Goal: Navigation & Orientation: Find specific page/section

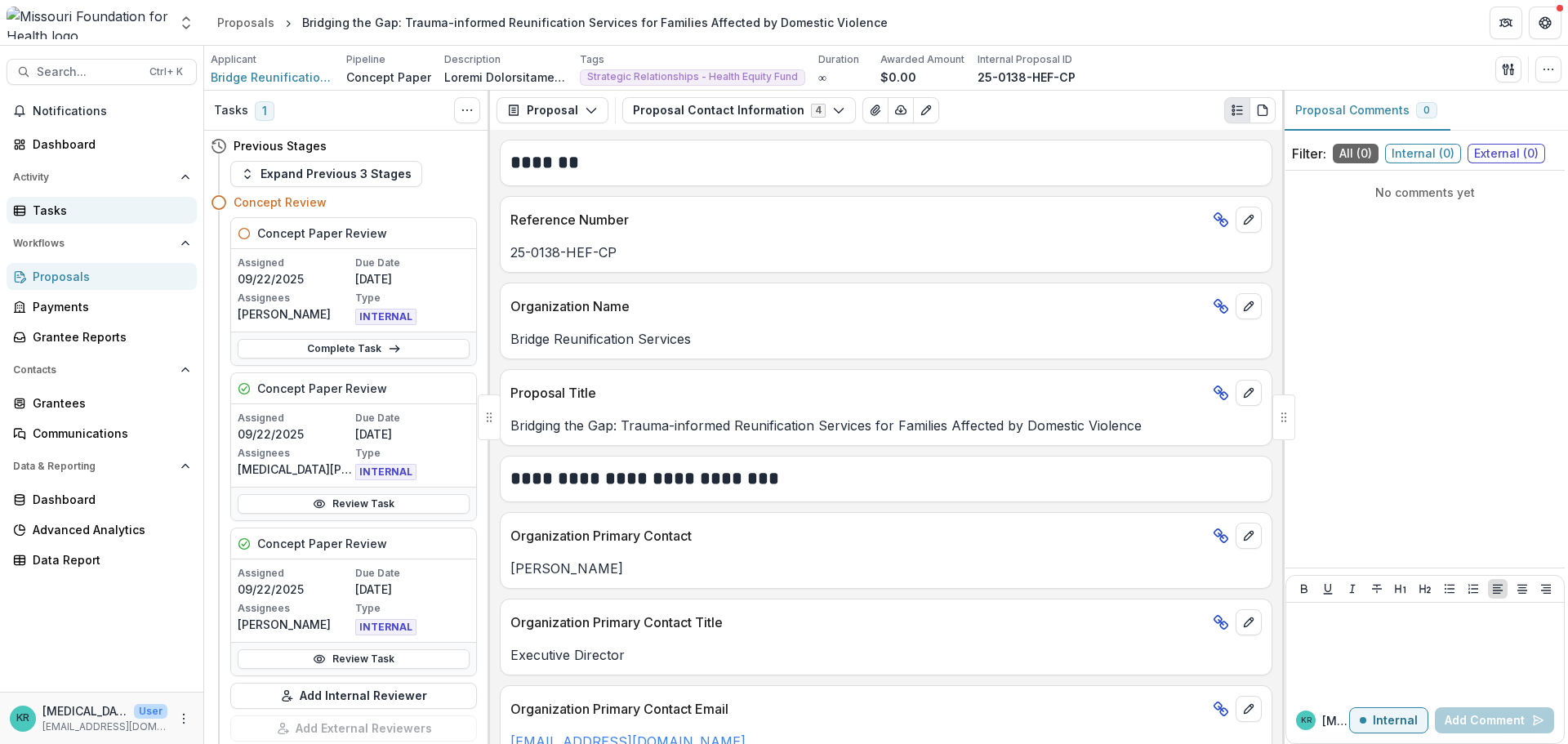
click at [48, 216] on div "Tasks" at bounding box center [107, 211] width 151 height 18
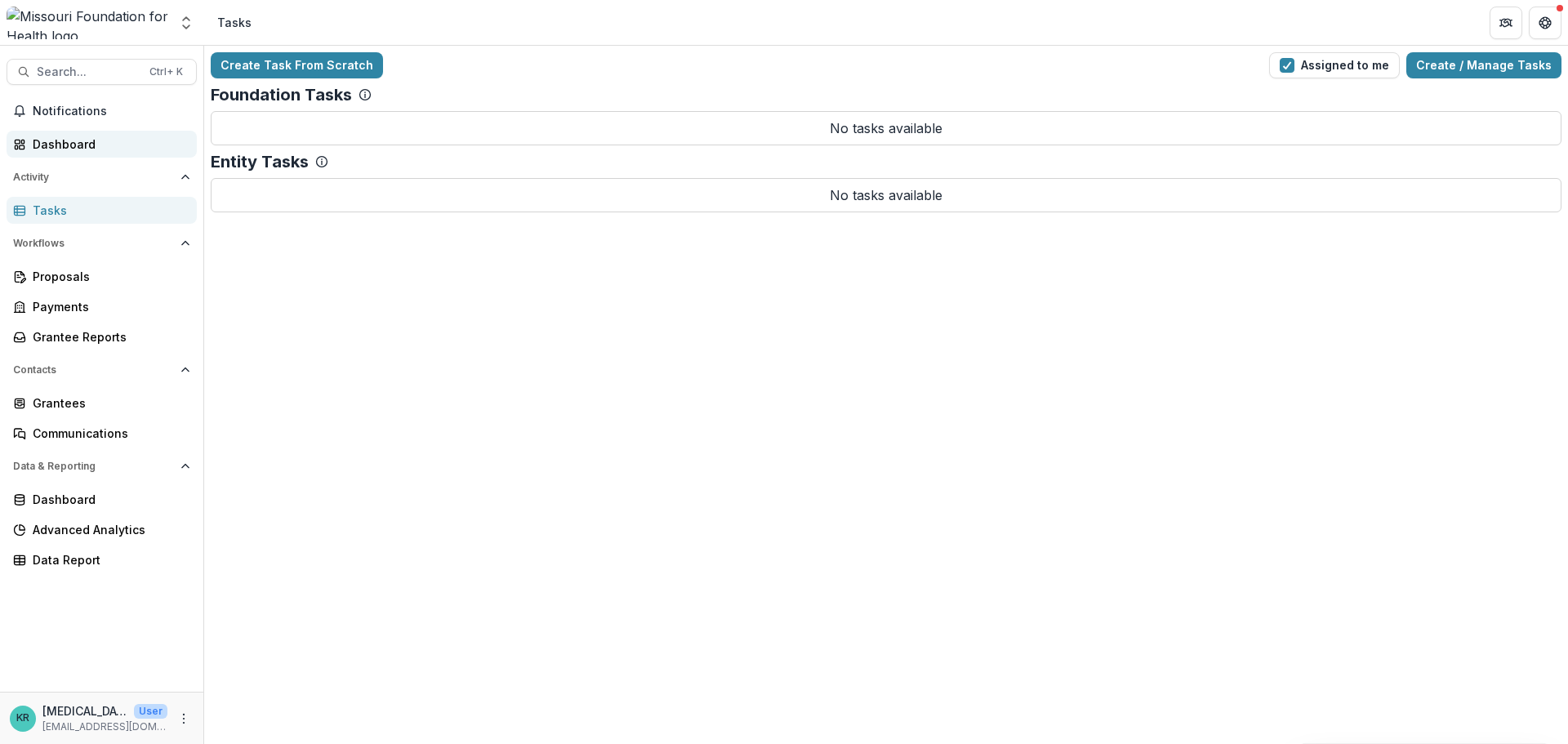
click at [59, 145] on div "Dashboard" at bounding box center [107, 145] width 151 height 18
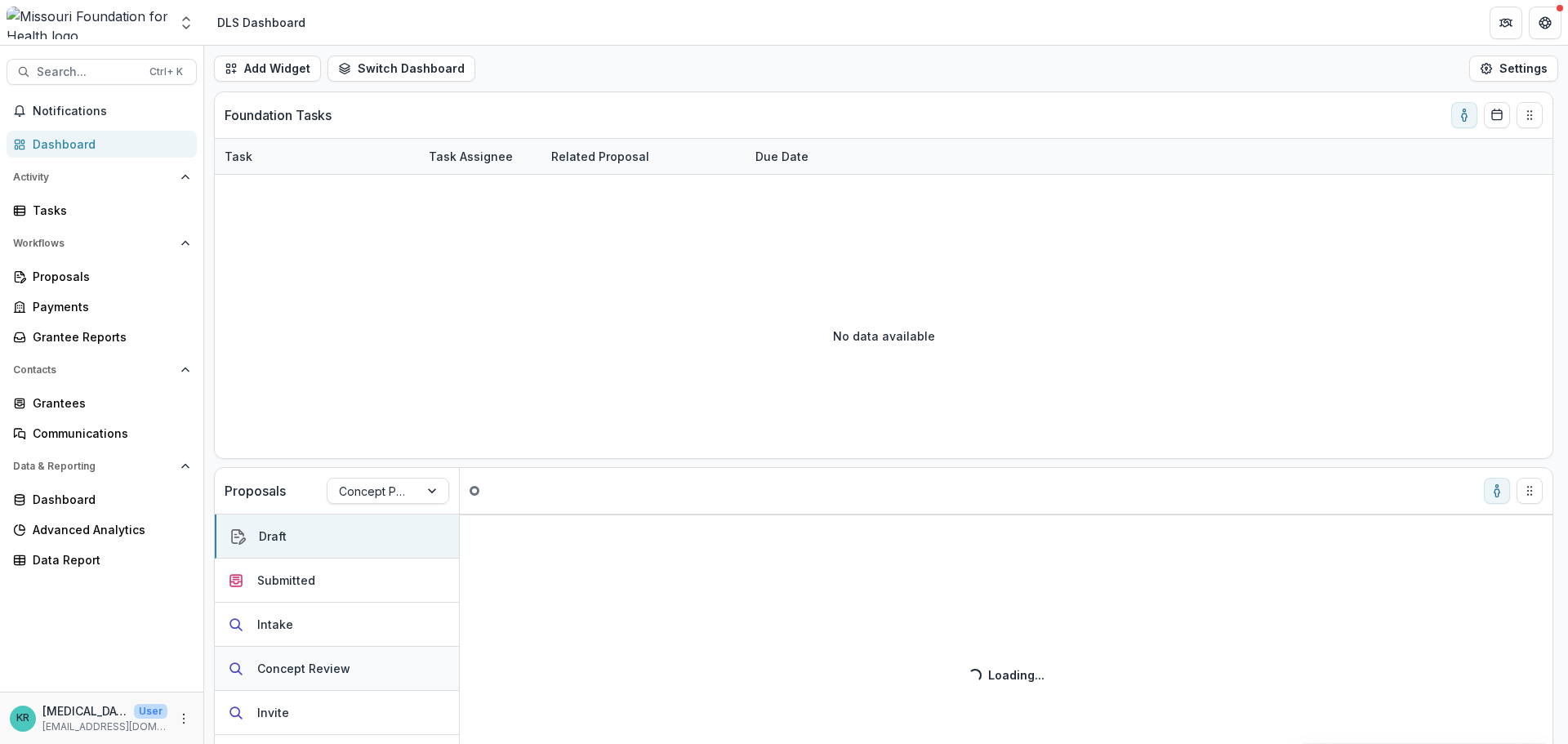
drag, startPoint x: 357, startPoint y: 670, endPoint x: 366, endPoint y: 655, distance: 17.5
click at [358, 670] on button "Concept Review" at bounding box center [337, 668] width 244 height 44
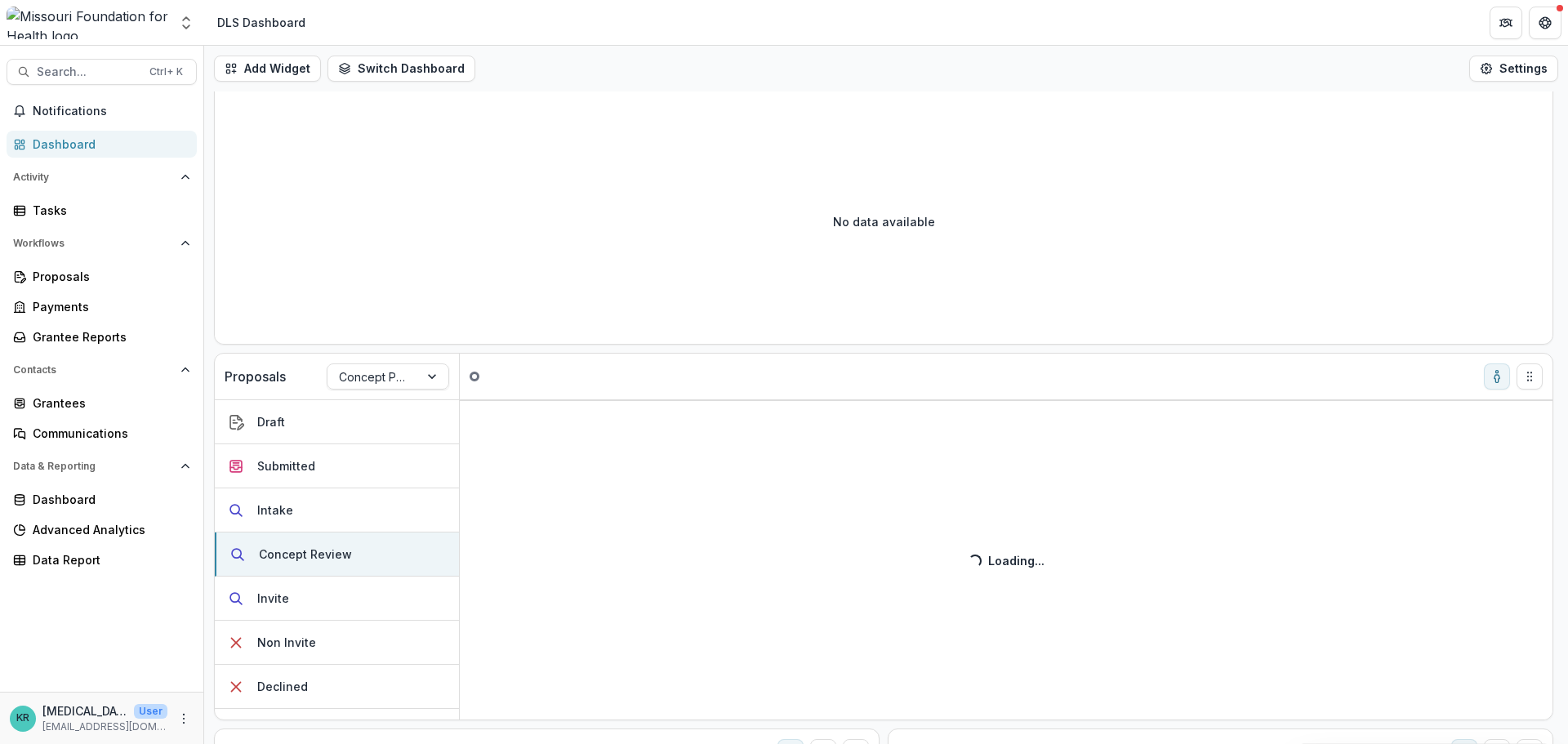
scroll to position [245, 0]
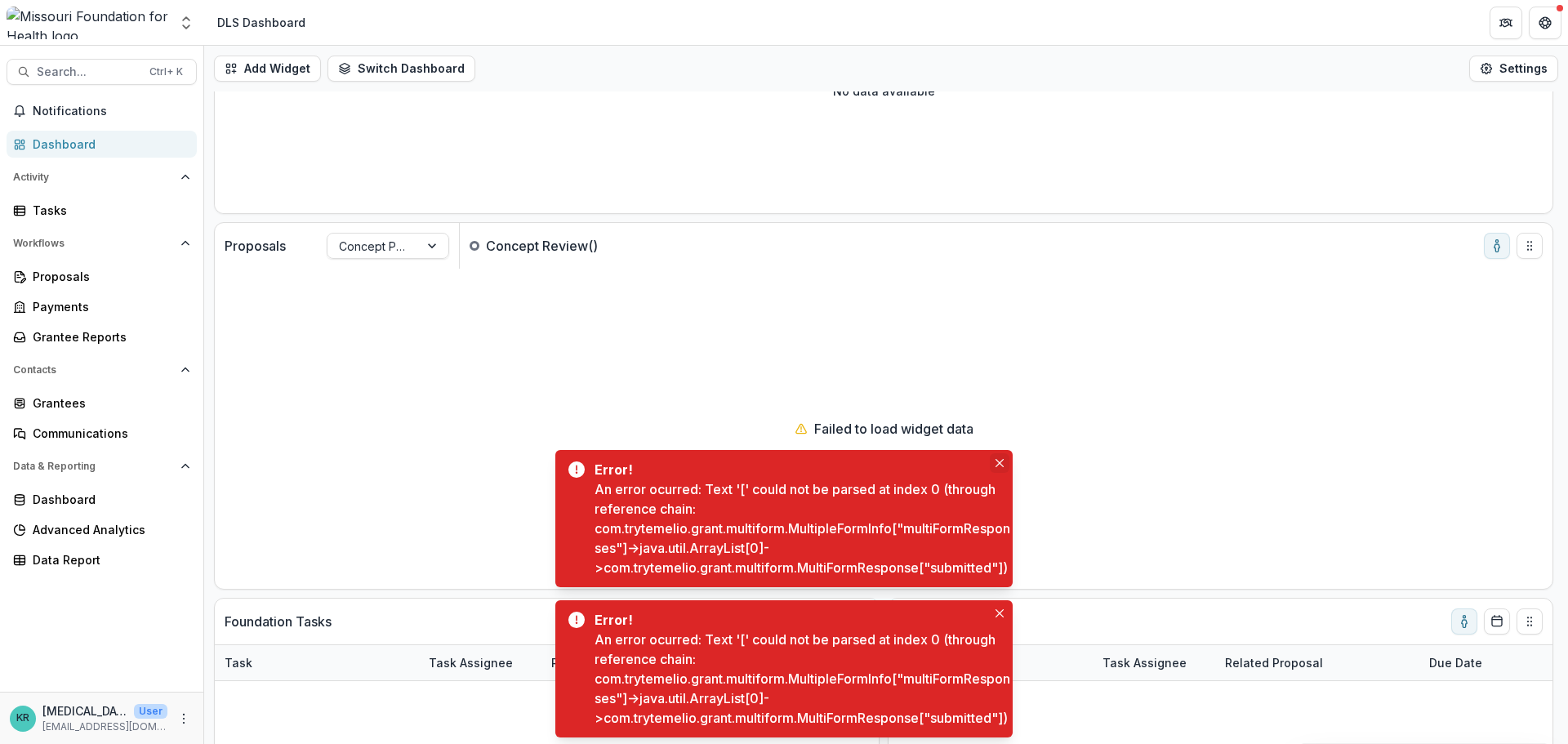
click at [997, 459] on icon "Close" at bounding box center [999, 463] width 8 height 8
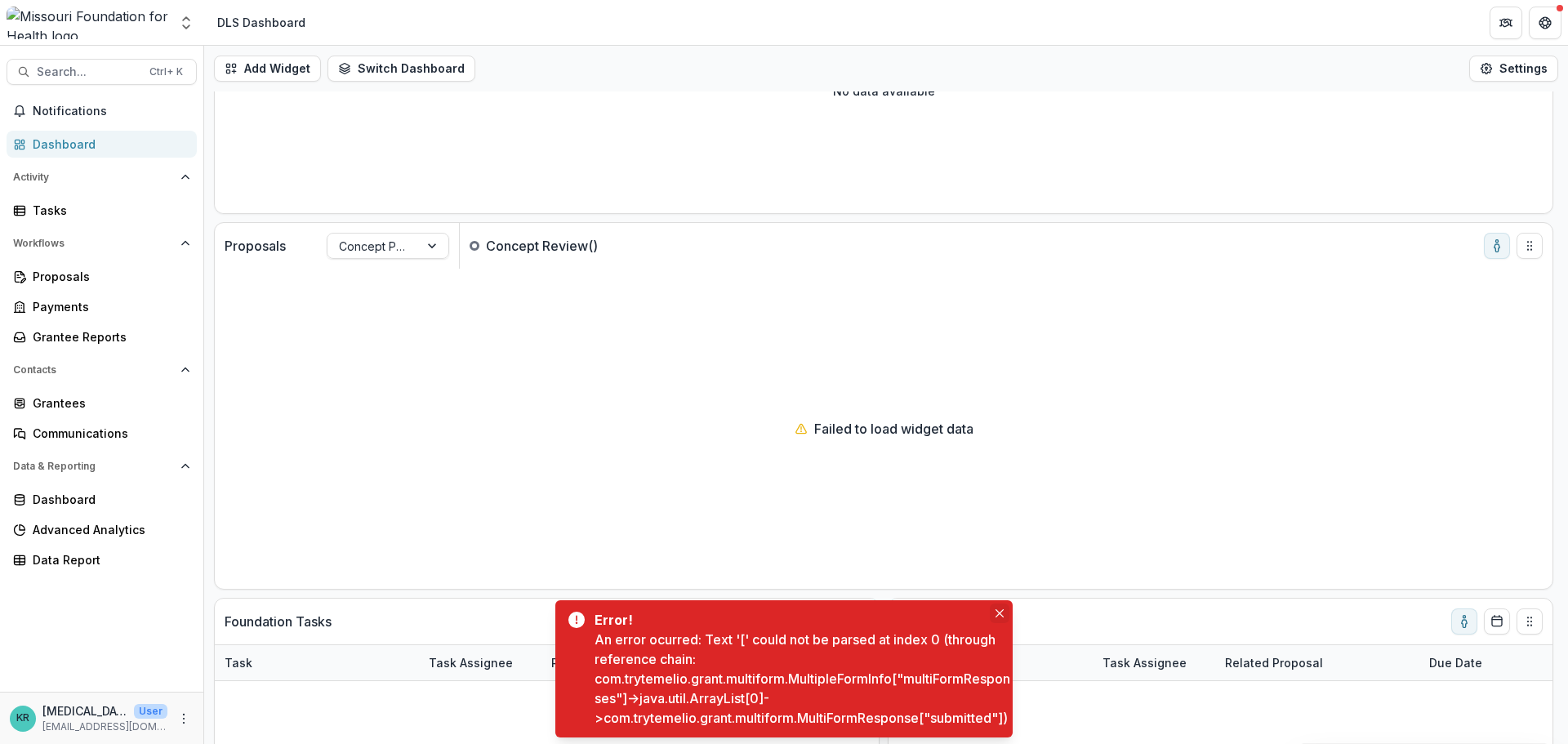
click at [999, 609] on icon "Close" at bounding box center [999, 613] width 8 height 8
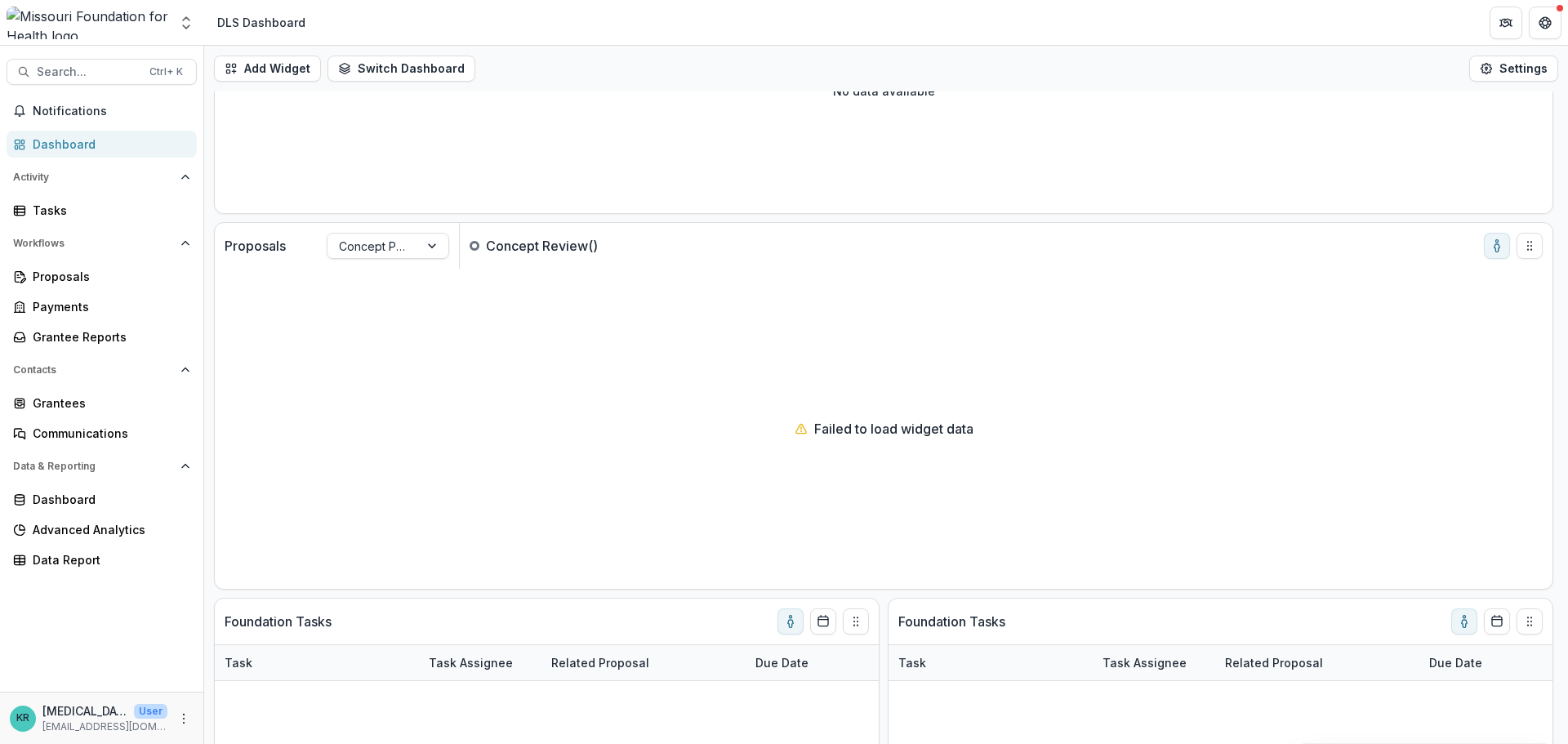
click at [872, 428] on p "Failed to load widget data" at bounding box center [893, 429] width 159 height 20
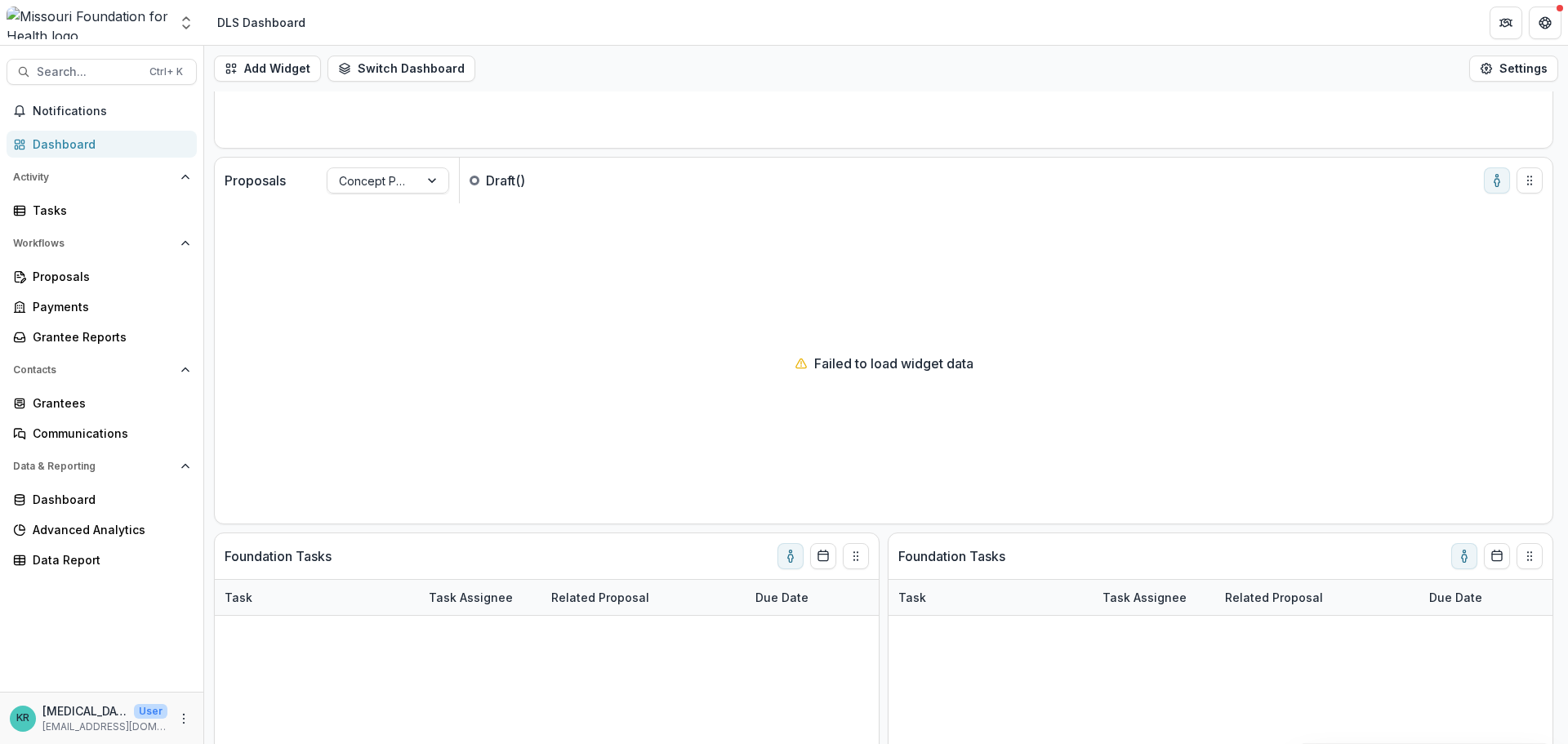
scroll to position [408, 0]
